Goal: Task Accomplishment & Management: Manage account settings

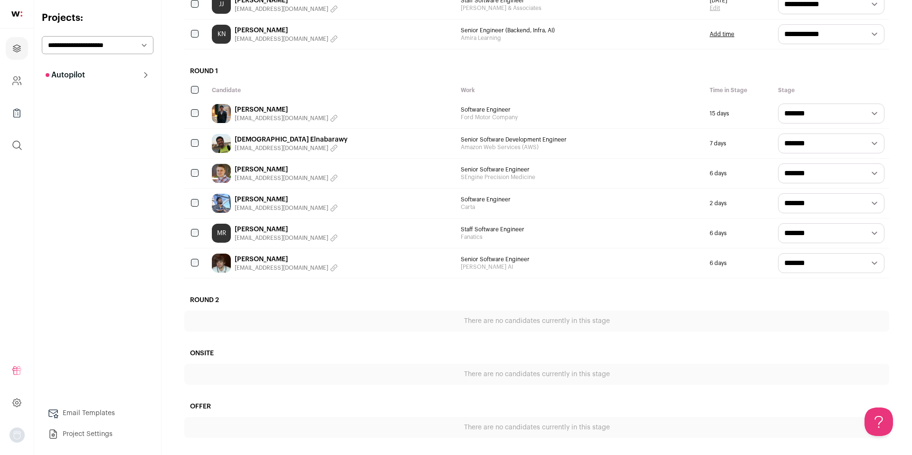
click at [860, 229] on select "**********" at bounding box center [831, 233] width 106 height 20
select select "********"
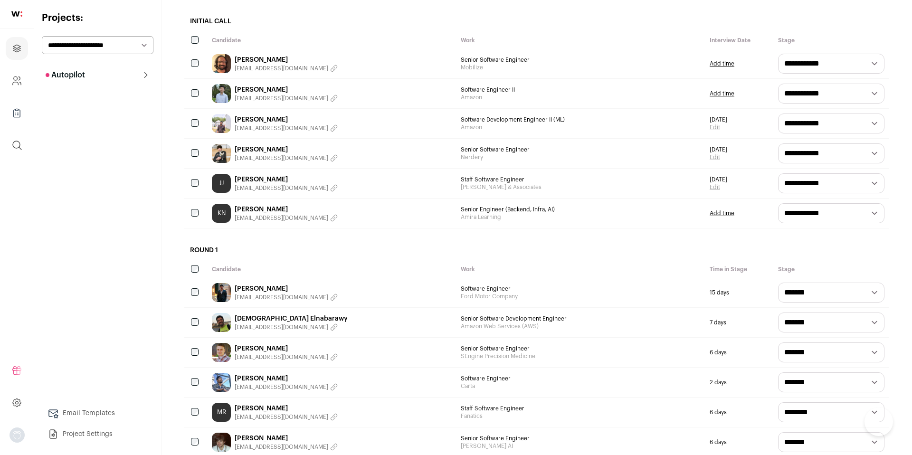
scroll to position [262, 0]
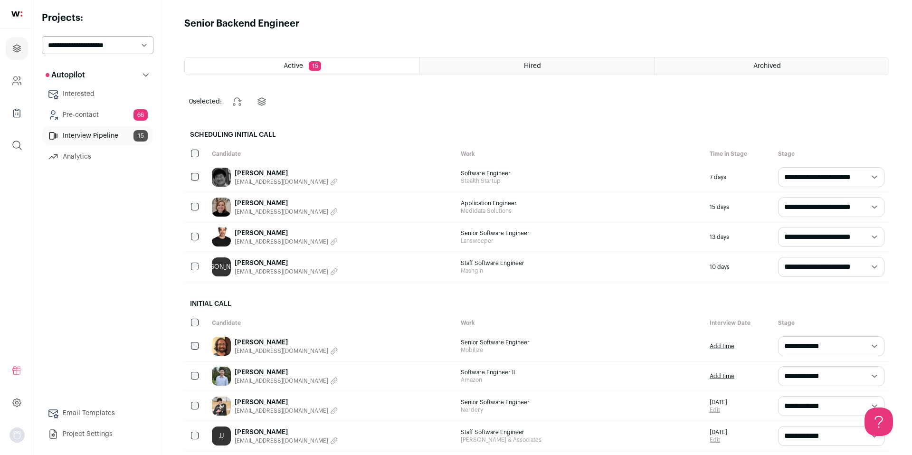
click at [221, 235] on img at bounding box center [221, 237] width 19 height 19
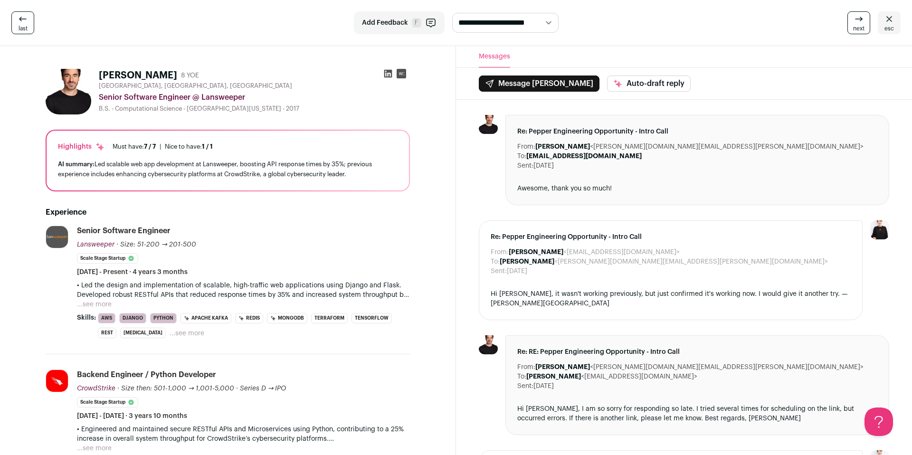
click at [76, 83] on img at bounding box center [69, 92] width 46 height 46
click at [402, 72] on icon at bounding box center [401, 73] width 5 height 3
click at [385, 72] on icon at bounding box center [388, 74] width 8 height 8
click at [21, 23] on icon at bounding box center [22, 18] width 11 height 11
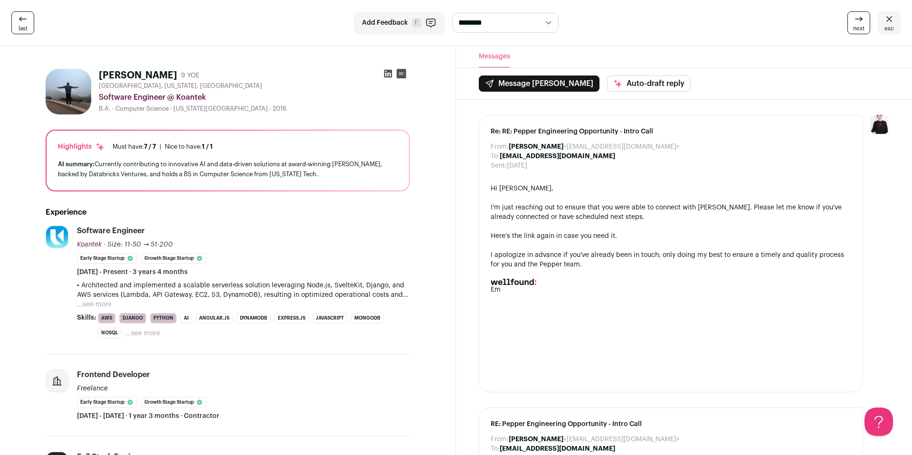
click at [886, 28] on span "esc" at bounding box center [890, 29] width 10 height 8
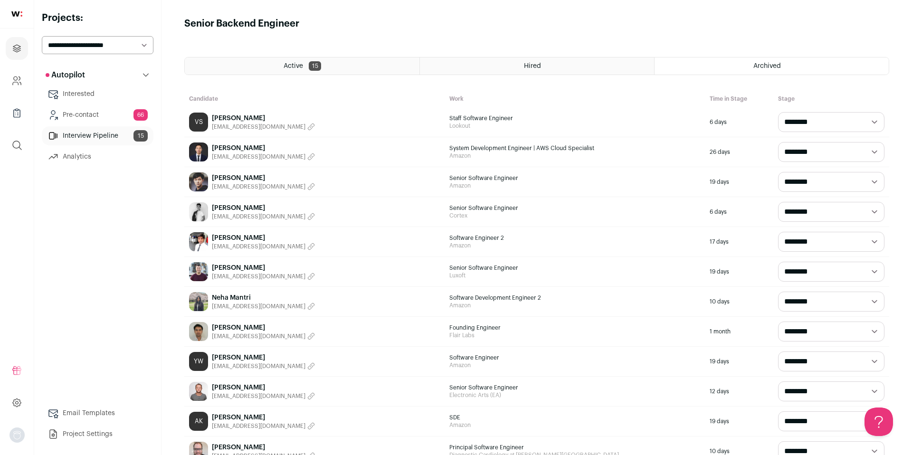
click at [321, 67] on div "Active 15" at bounding box center [302, 65] width 235 height 17
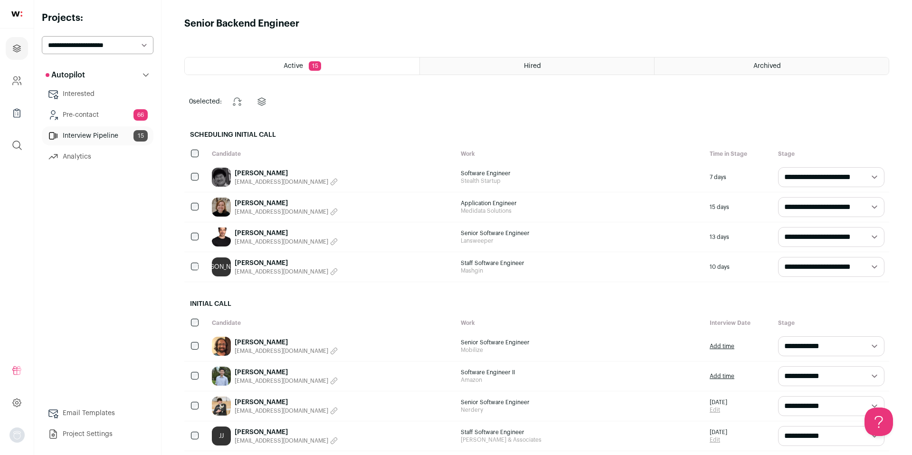
click at [92, 117] on link "Pre-contact 66" at bounding box center [98, 114] width 112 height 19
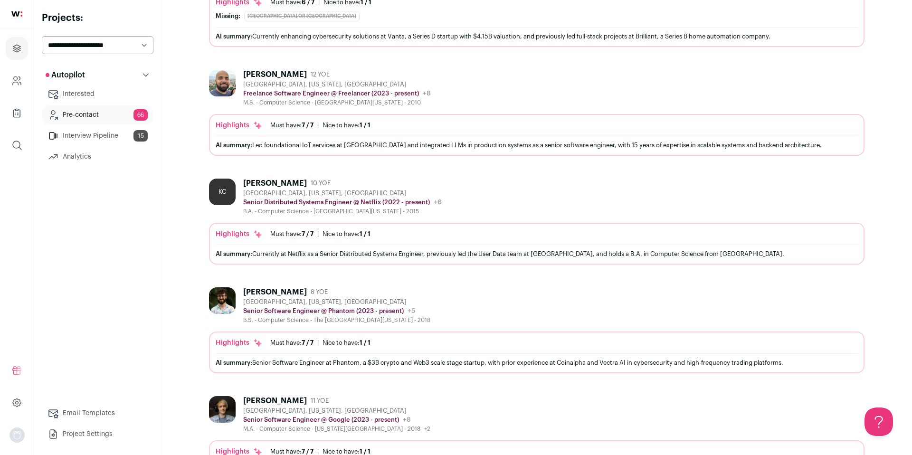
scroll to position [661, 0]
click at [101, 132] on link "Interview Pipeline 15" at bounding box center [98, 135] width 112 height 19
